Goal: Information Seeking & Learning: Check status

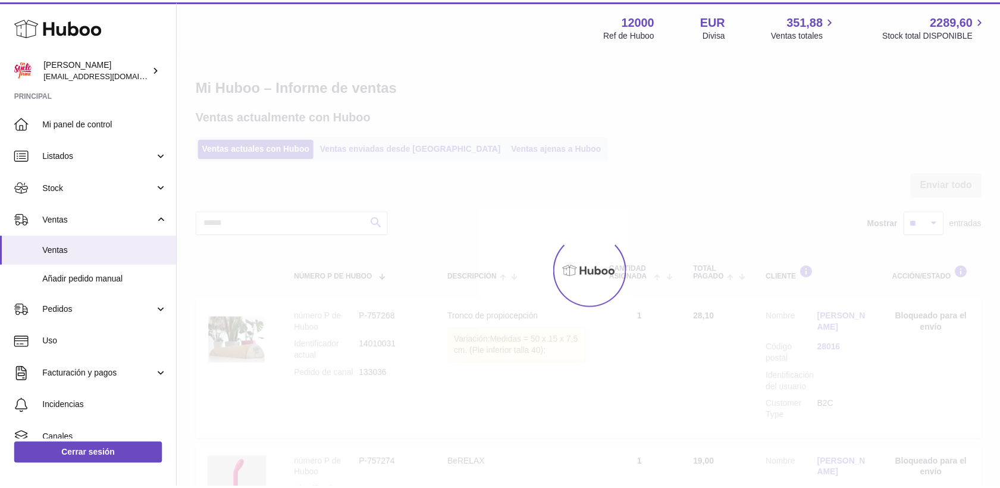
scroll to position [66, 0]
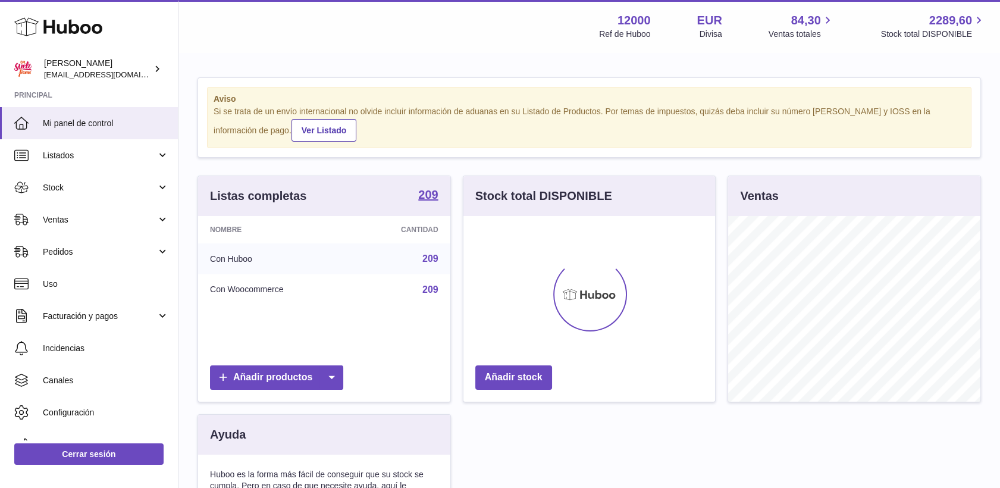
scroll to position [186, 252]
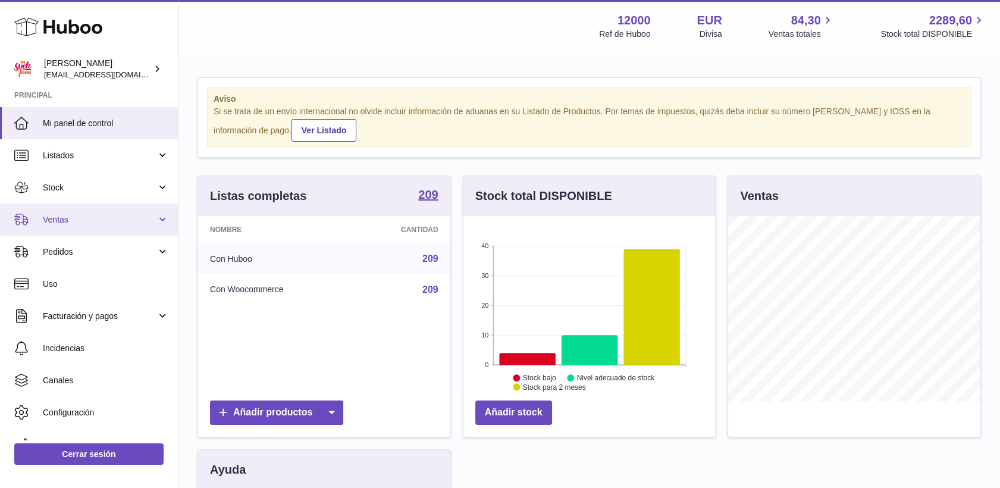
click at [58, 215] on span "Ventas" at bounding box center [100, 219] width 114 height 11
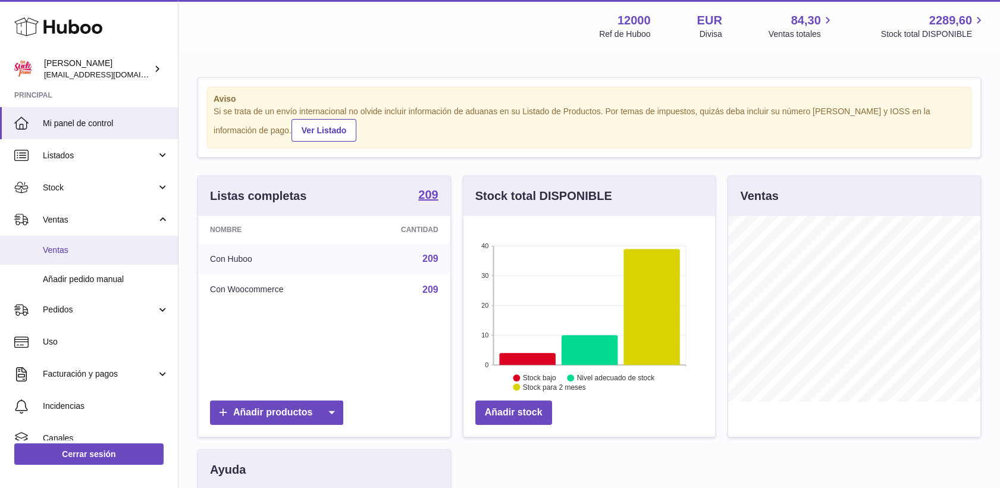
click at [90, 250] on span "Ventas" at bounding box center [106, 250] width 126 height 11
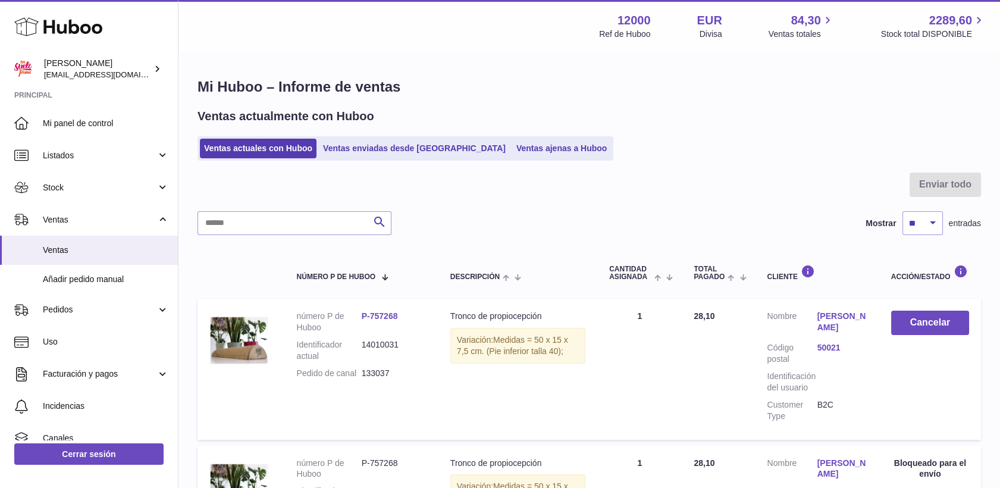
click at [838, 318] on link "Nati Marzo Guarinos" at bounding box center [842, 322] width 50 height 23
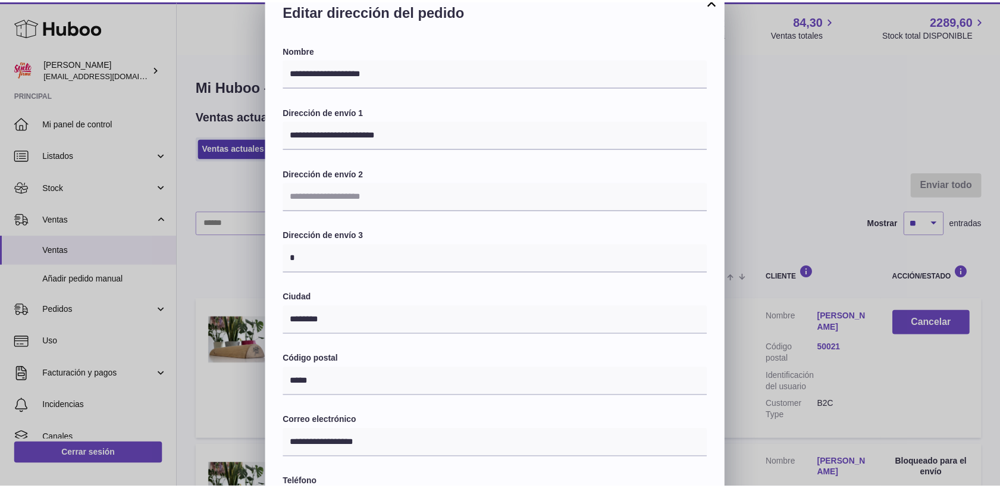
scroll to position [66, 0]
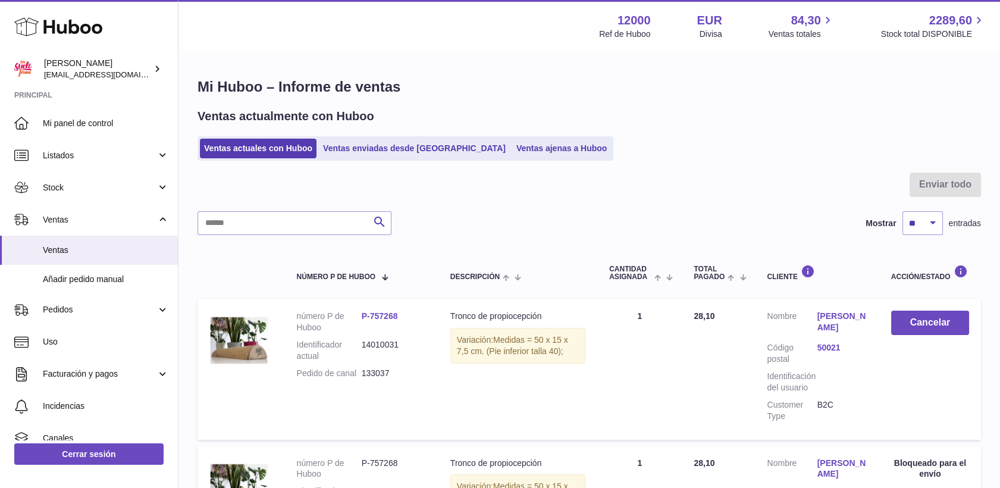
click at [834, 149] on div at bounding box center [500, 244] width 1000 height 488
click at [395, 148] on link "Ventas enviadas desde [GEOGRAPHIC_DATA]" at bounding box center [414, 149] width 191 height 20
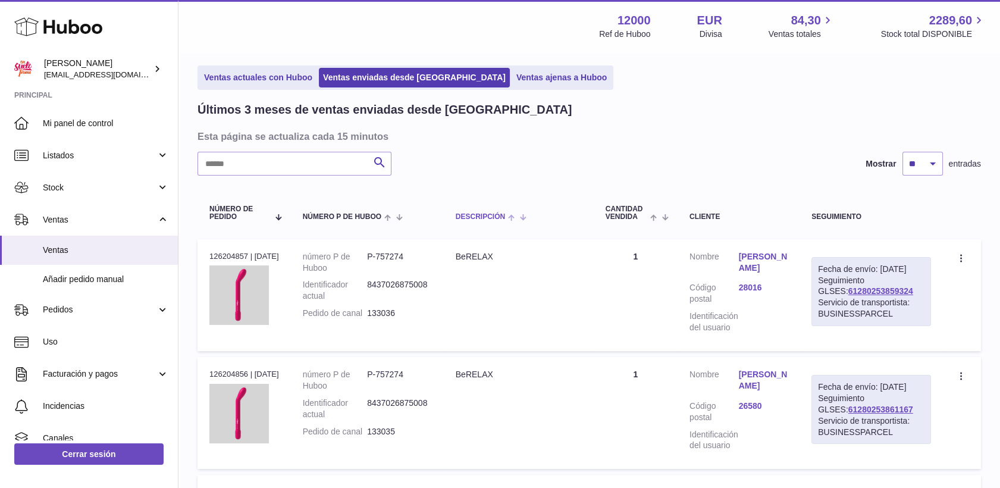
scroll to position [66, 0]
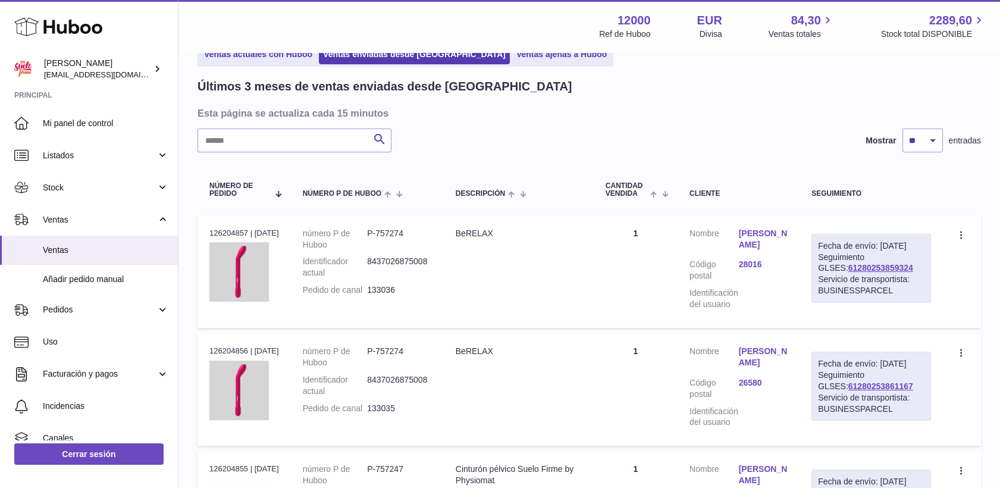
click at [778, 234] on link "[PERSON_NAME]" at bounding box center [763, 239] width 49 height 23
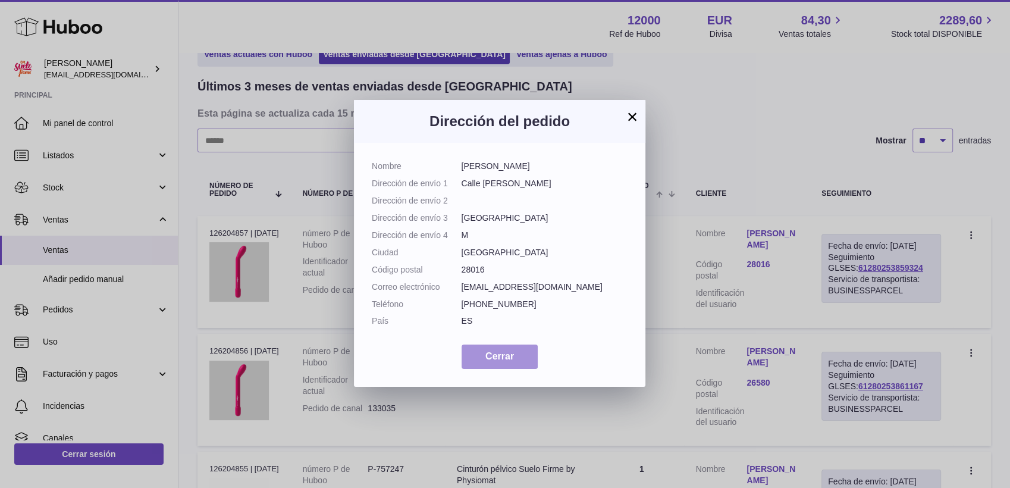
click at [494, 361] on span "Cerrar" at bounding box center [499, 356] width 29 height 10
